Goal: Find specific page/section: Find specific page/section

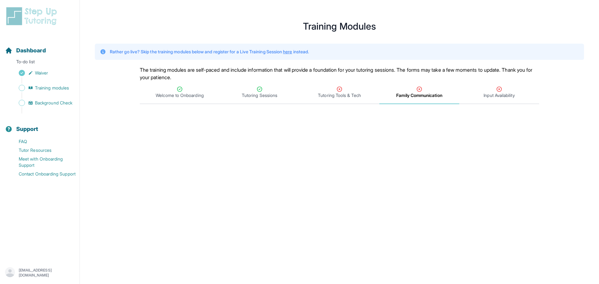
scroll to position [124, 0]
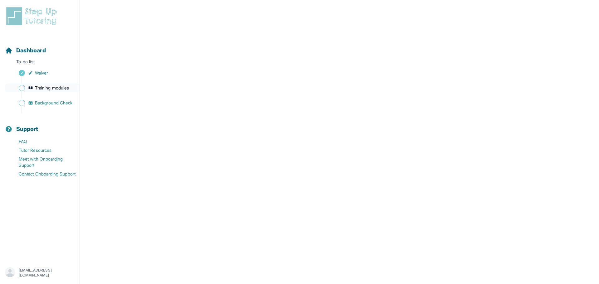
click at [54, 87] on span "Training modules" at bounding box center [52, 88] width 34 height 6
click at [66, 105] on span "Background Check" at bounding box center [53, 103] width 37 height 6
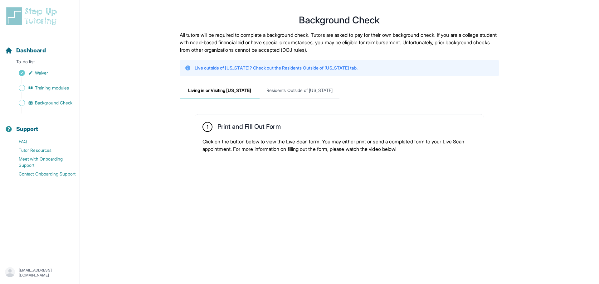
click at [39, 83] on div "Sidebar" at bounding box center [41, 80] width 72 height 6
click at [45, 91] on link "Training modules" at bounding box center [42, 88] width 75 height 9
